Goal: Task Accomplishment & Management: Manage account settings

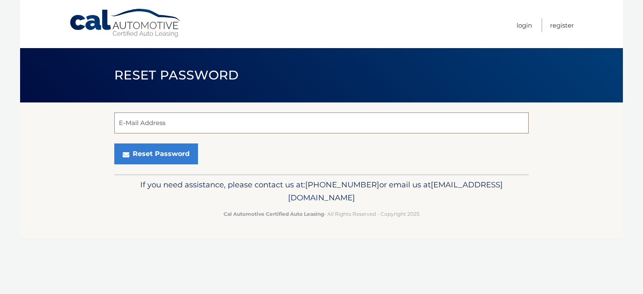
click at [250, 118] on input "E-Mail Address" at bounding box center [321, 123] width 415 height 21
type input "lawrence.dm10@gmail.com"
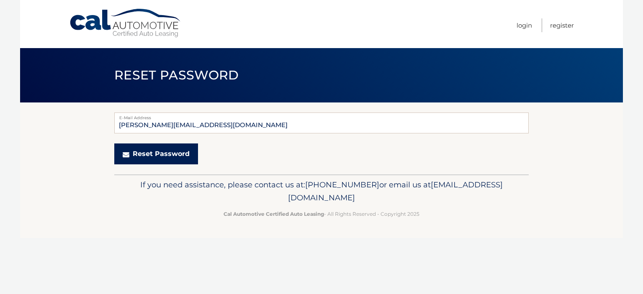
click at [151, 162] on button "Reset Password" at bounding box center [156, 154] width 84 height 21
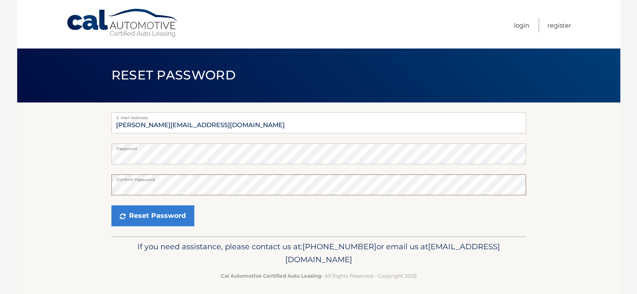
click at [111, 206] on button "Reset Password" at bounding box center [152, 216] width 83 height 21
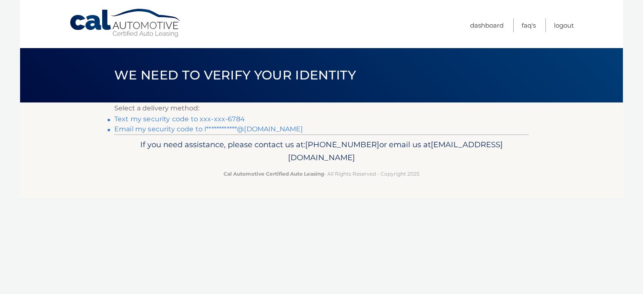
click at [209, 117] on link "Text my security code to xxx-xxx-6784" at bounding box center [179, 119] width 131 height 8
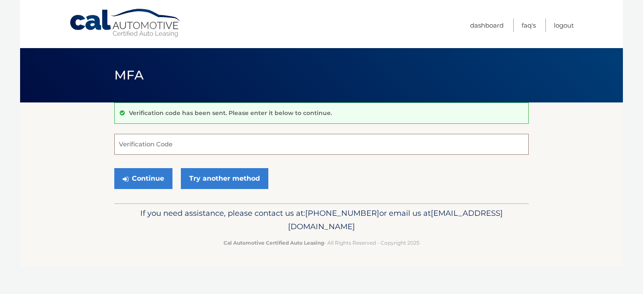
click at [166, 146] on input "Verification Code" at bounding box center [321, 144] width 415 height 21
type input "029236"
click at [145, 179] on button "Continue" at bounding box center [143, 178] width 58 height 21
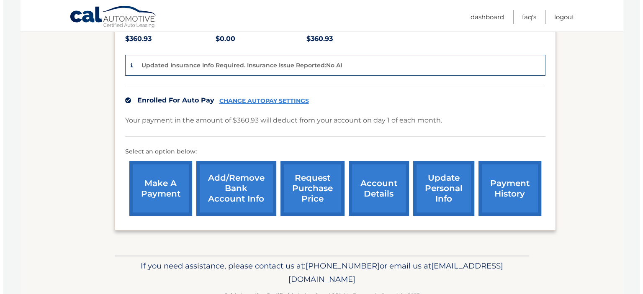
scroll to position [189, 0]
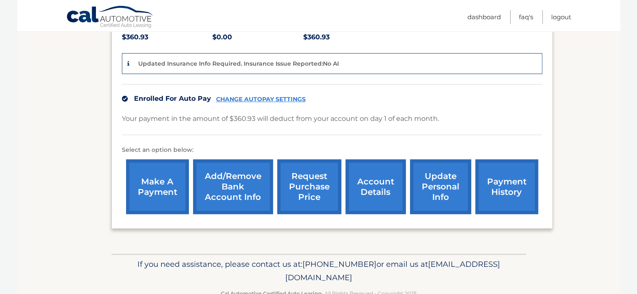
click at [311, 181] on link "request purchase price" at bounding box center [309, 187] width 64 height 55
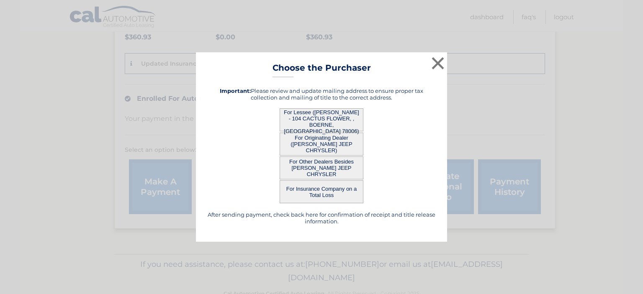
click at [353, 117] on button "For Lessee ([PERSON_NAME] - 104 CACTUS FLOWER, , BOERNE, [GEOGRAPHIC_DATA] 7800…" at bounding box center [322, 119] width 84 height 23
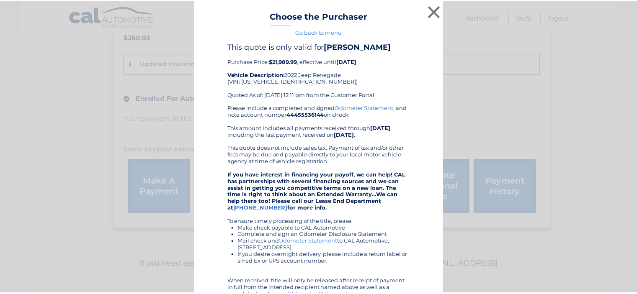
scroll to position [0, 0]
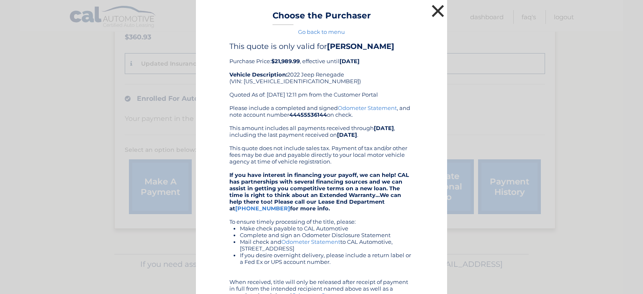
click at [433, 8] on button "×" at bounding box center [438, 11] width 17 height 17
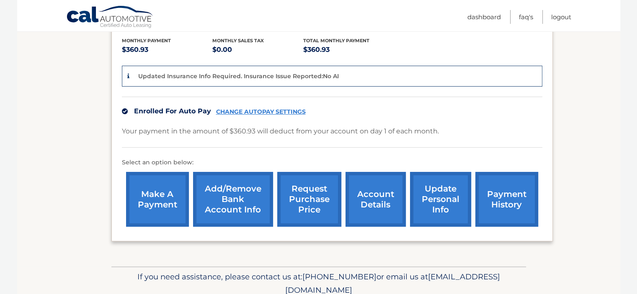
scroll to position [174, 0]
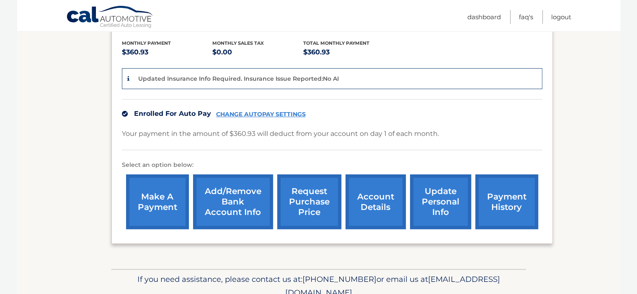
click at [371, 206] on link "account details" at bounding box center [375, 202] width 60 height 55
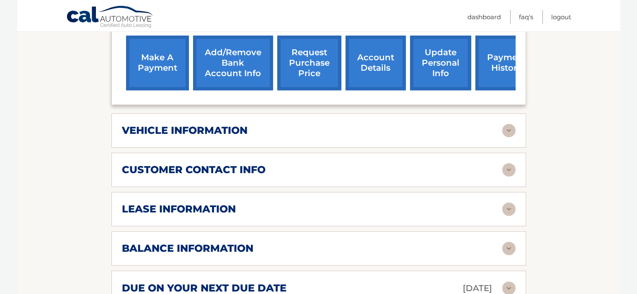
scroll to position [309, 0]
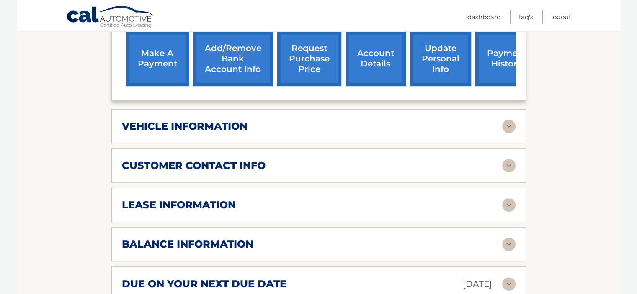
click at [338, 120] on div "vehicle information" at bounding box center [312, 126] width 380 height 13
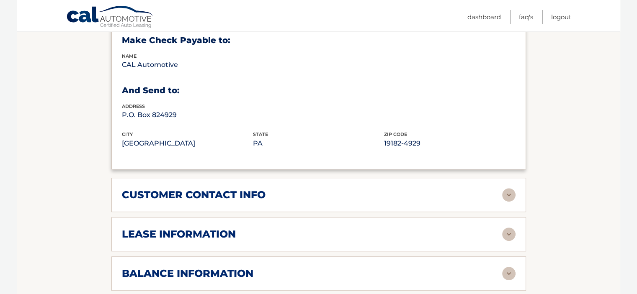
scroll to position [484, 0]
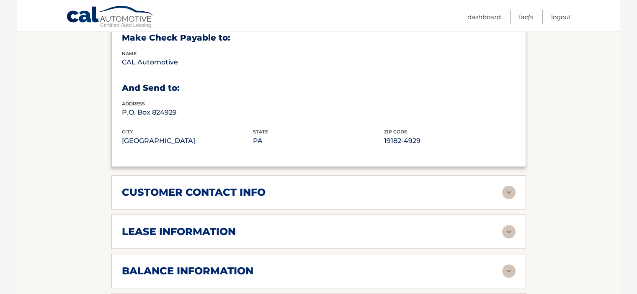
click at [294, 186] on div "customer contact info" at bounding box center [312, 192] width 380 height 13
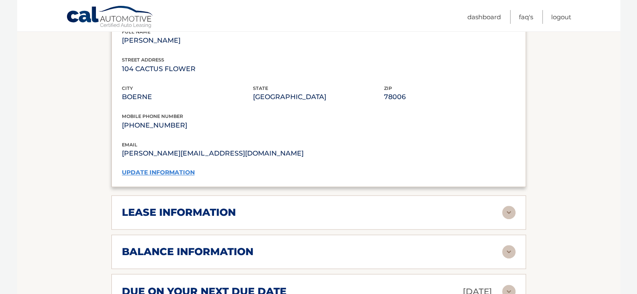
scroll to position [673, 0]
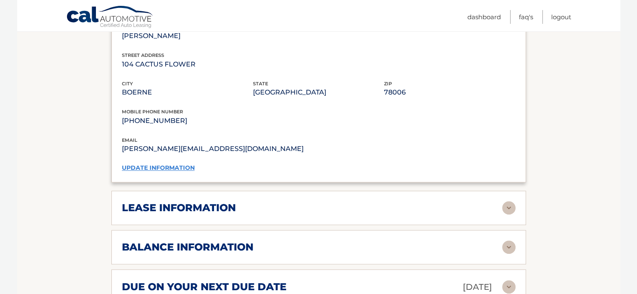
click at [303, 202] on div "lease information" at bounding box center [312, 208] width 380 height 13
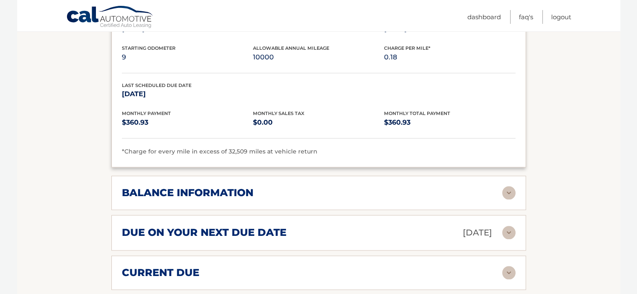
scroll to position [885, 0]
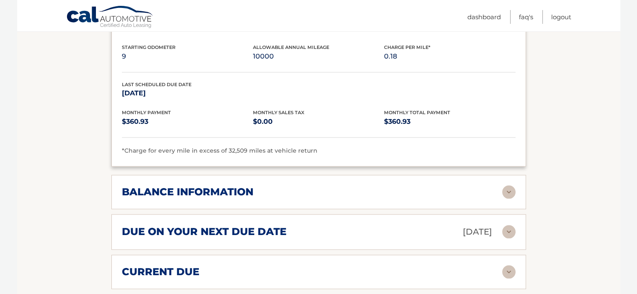
click at [346, 186] on div "balance information" at bounding box center [312, 192] width 380 height 13
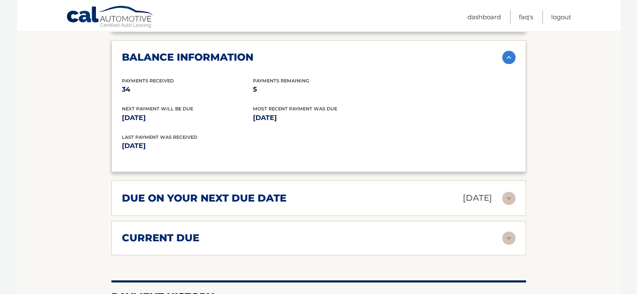
scroll to position [1023, 0]
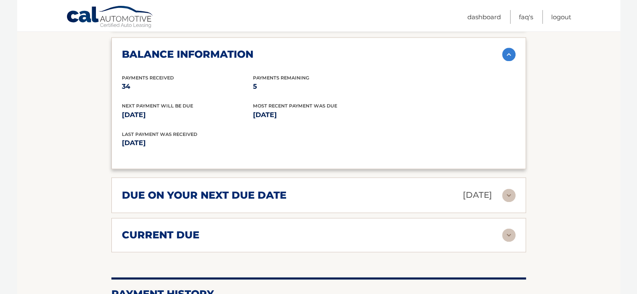
click at [306, 178] on div "due on your next due date Sep 01, 2025 Late Charges $0.00 Miscellaneous Charges…" at bounding box center [318, 196] width 415 height 36
click at [303, 188] on div "due on your next due date Sep 01, 2025" at bounding box center [312, 195] width 380 height 15
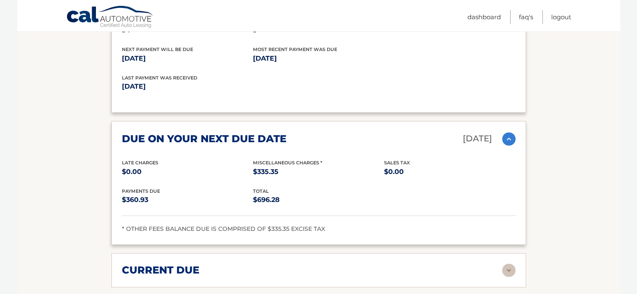
scroll to position [1095, 0]
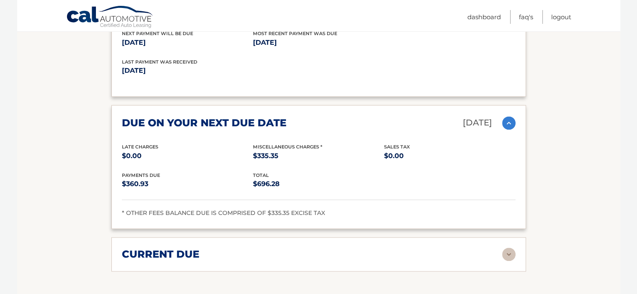
click at [343, 248] on div "current due" at bounding box center [312, 254] width 380 height 13
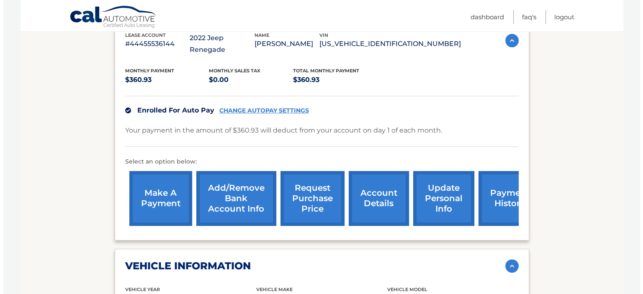
scroll to position [147, 0]
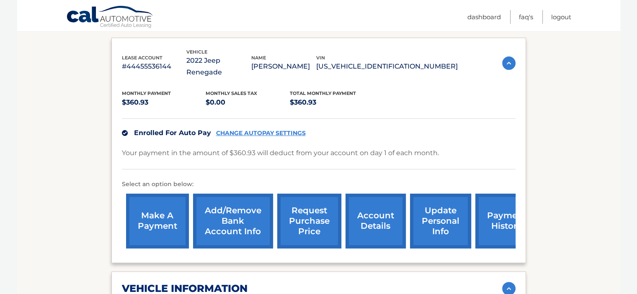
click at [324, 204] on link "request purchase price" at bounding box center [309, 221] width 64 height 55
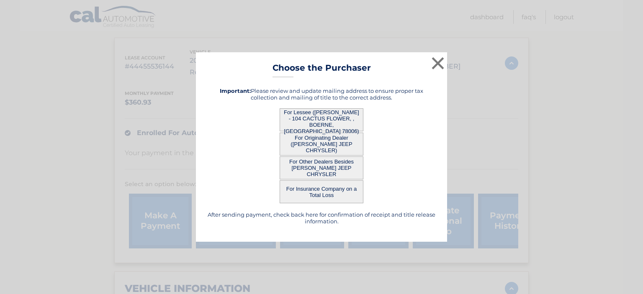
click at [343, 168] on button "For Other Dealers Besides [PERSON_NAME] JEEP CHRYSLER" at bounding box center [322, 168] width 84 height 23
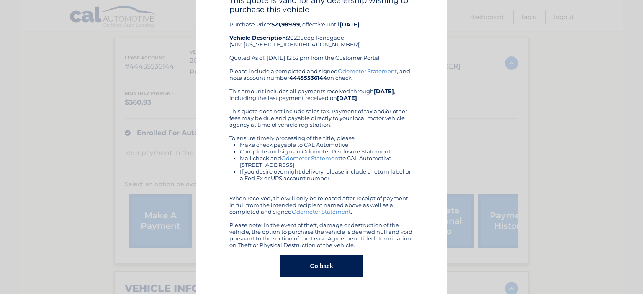
scroll to position [0, 0]
